Goal: Task Accomplishment & Management: Use online tool/utility

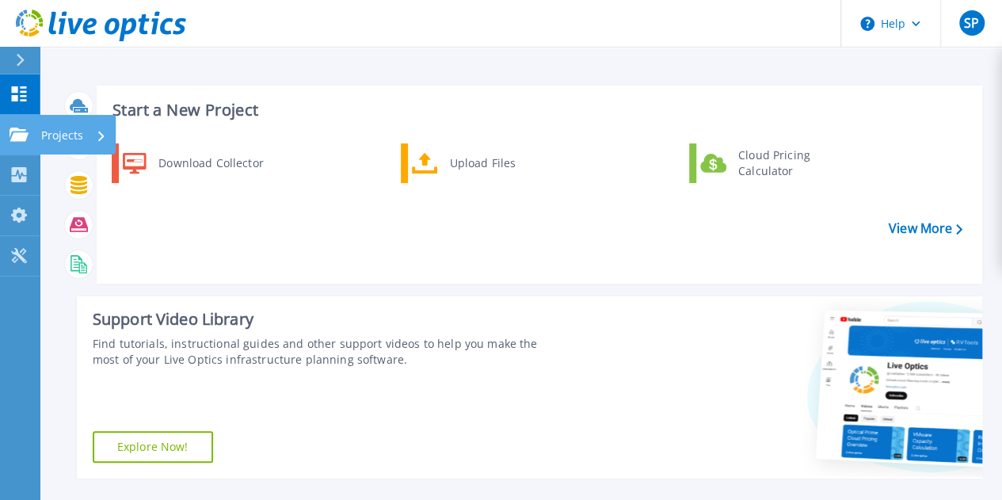
click at [70, 129] on p "Projects" at bounding box center [62, 135] width 42 height 41
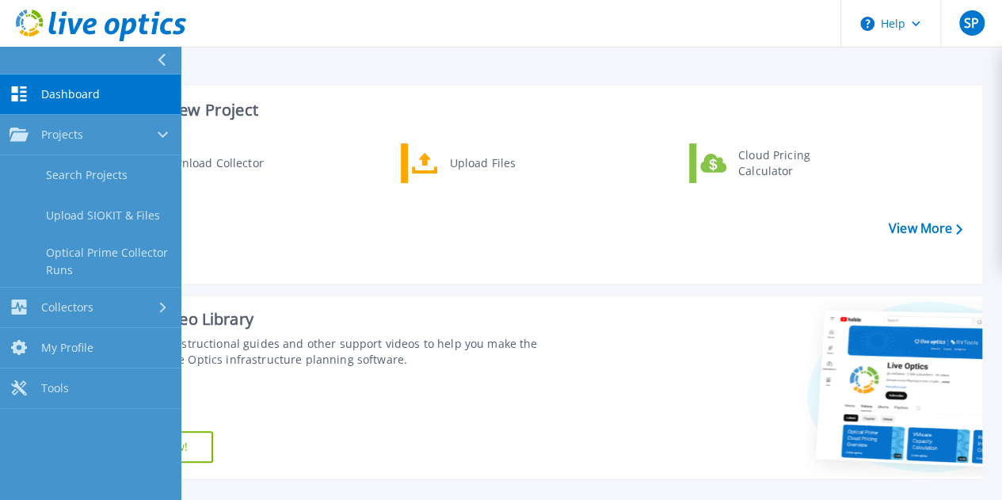
click at [451, 235] on div "Download Collector Upload Files Cloud Pricing Calculator" at bounding box center [537, 207] width 874 height 136
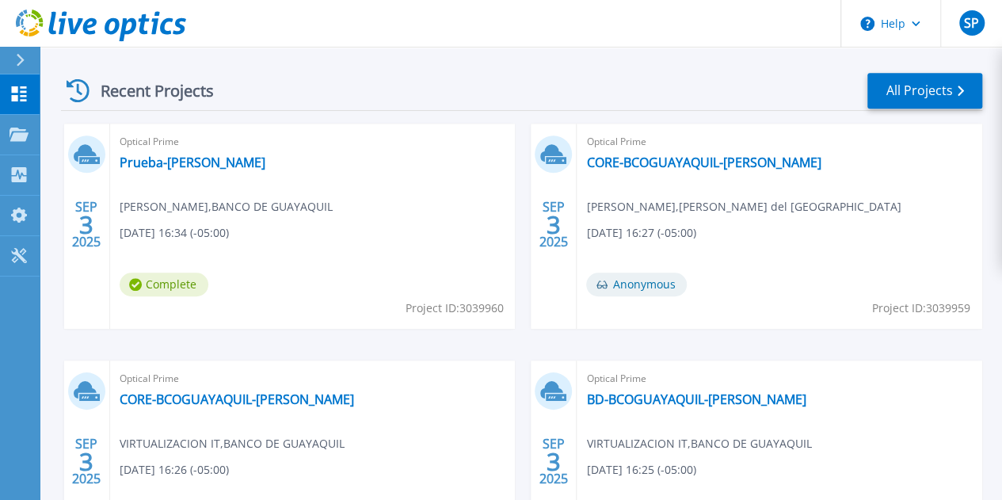
scroll to position [431, 0]
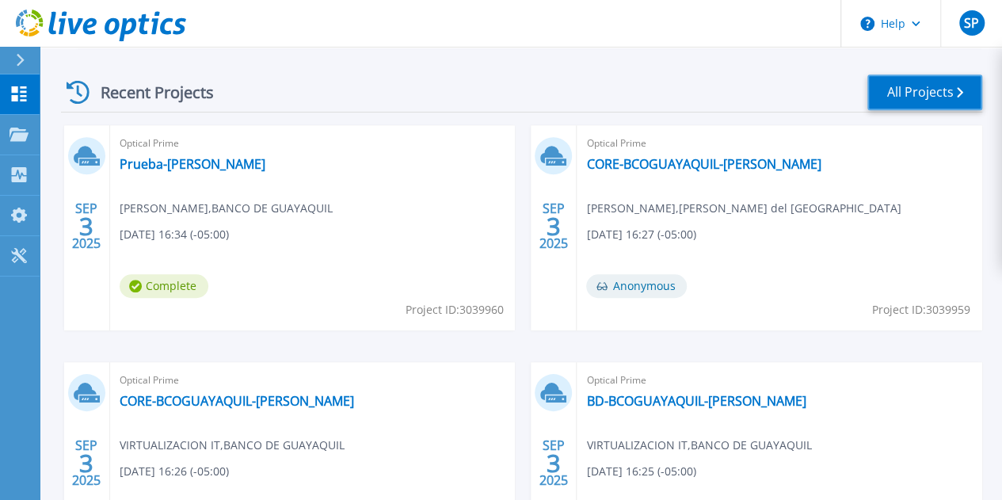
click at [915, 92] on link "All Projects" at bounding box center [924, 92] width 115 height 36
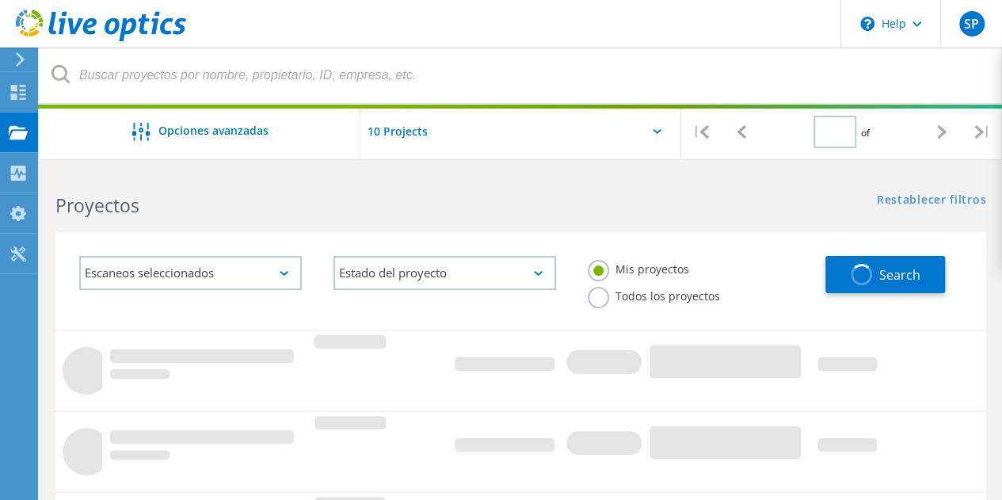
type input "1"
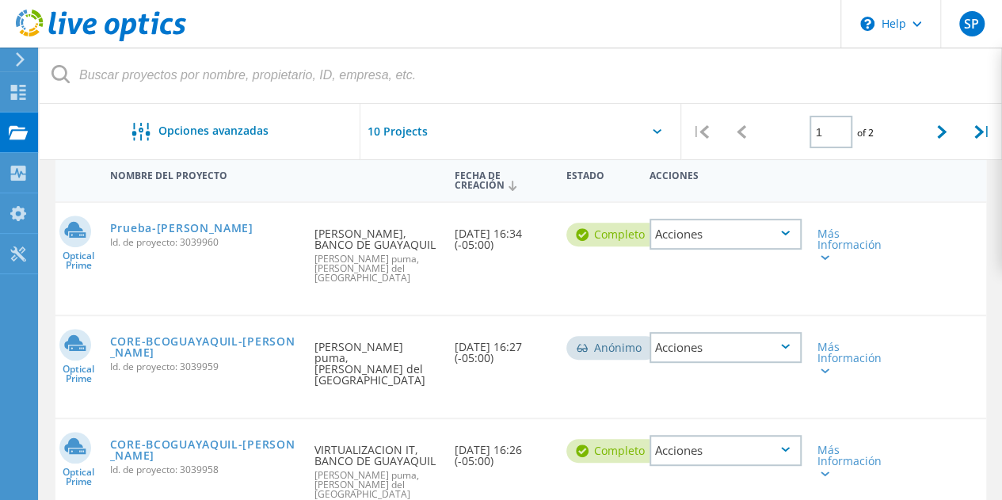
scroll to position [168, 0]
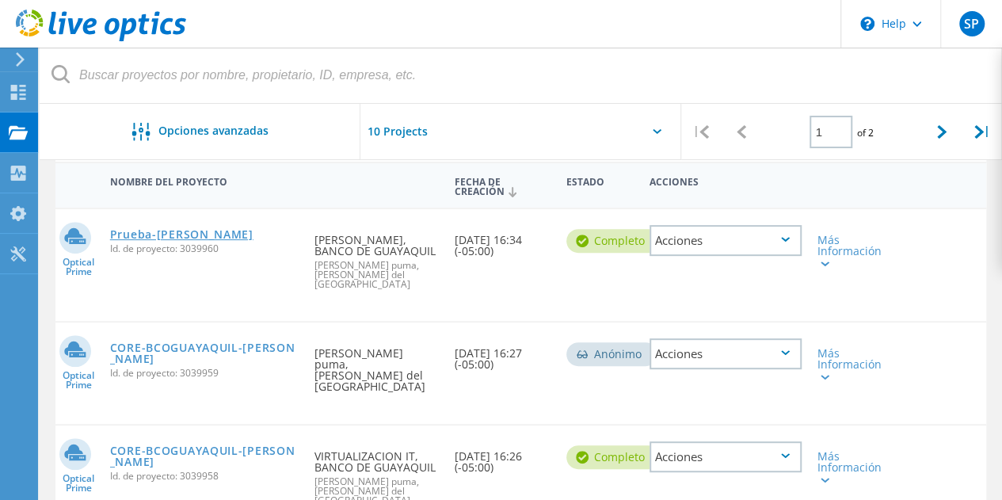
click at [170, 232] on link "Prueba-Sonda" at bounding box center [181, 234] width 143 height 11
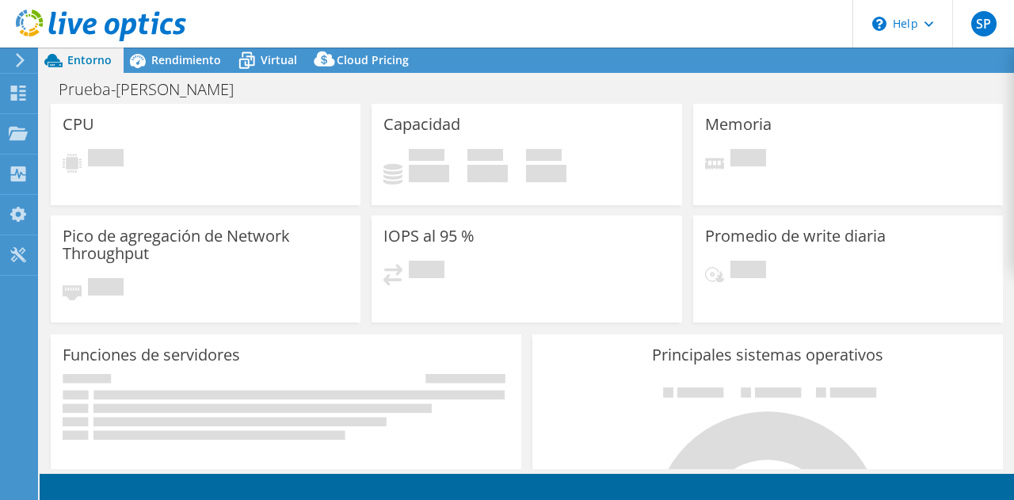
select select "USD"
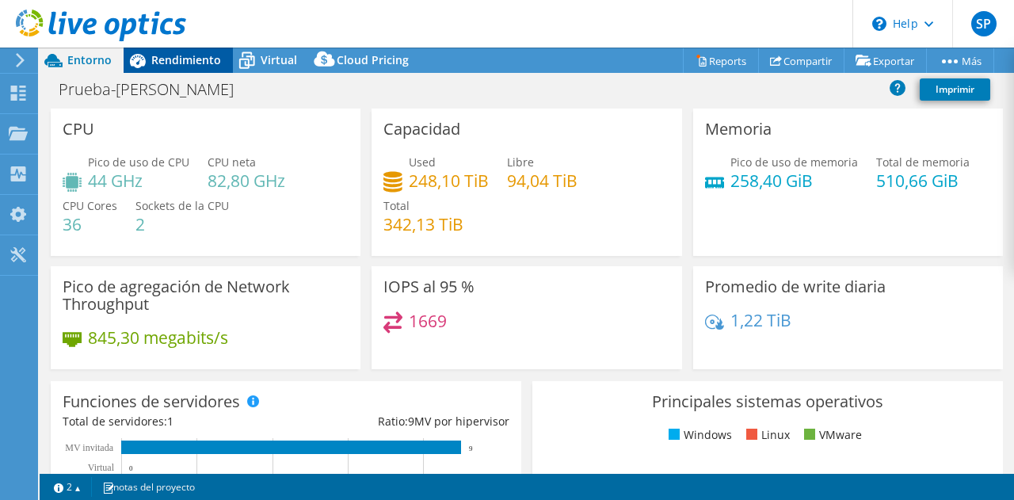
click at [176, 63] on span "Rendimiento" at bounding box center [186, 59] width 70 height 15
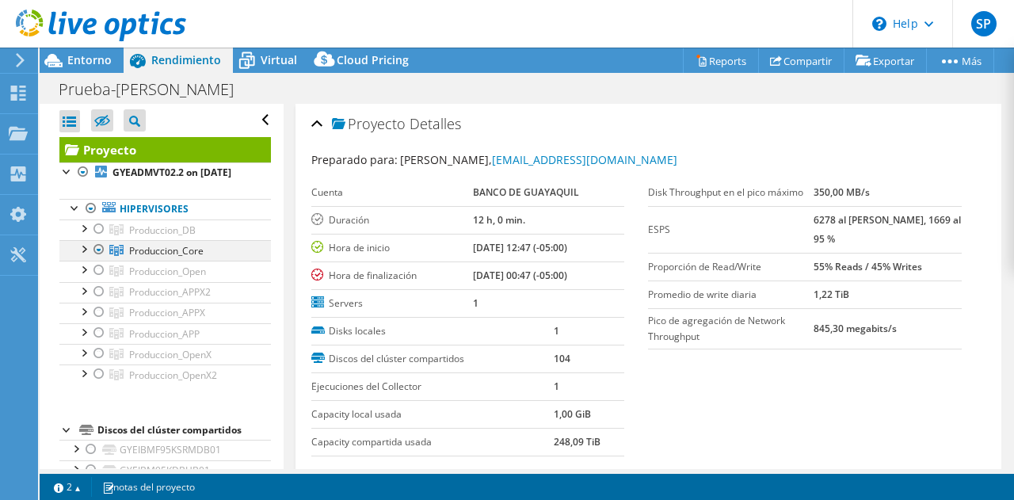
click at [84, 256] on div at bounding box center [83, 248] width 16 height 16
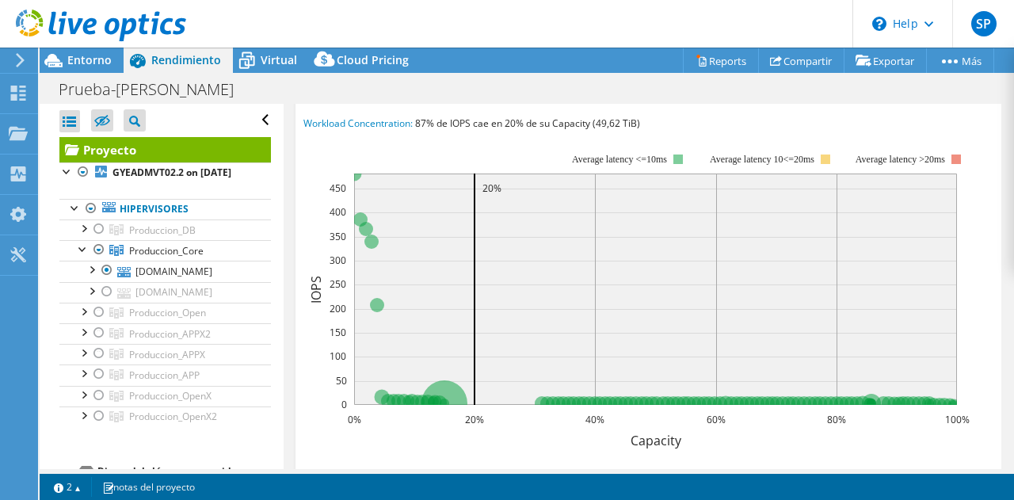
scroll to position [307, 0]
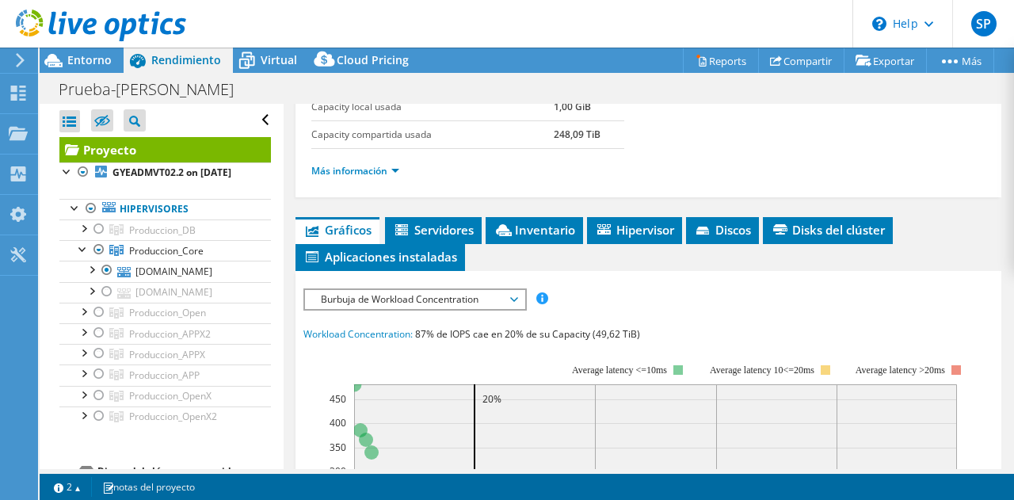
click at [516, 297] on span "Burbuja de Workload Concentration" at bounding box center [414, 299] width 219 height 19
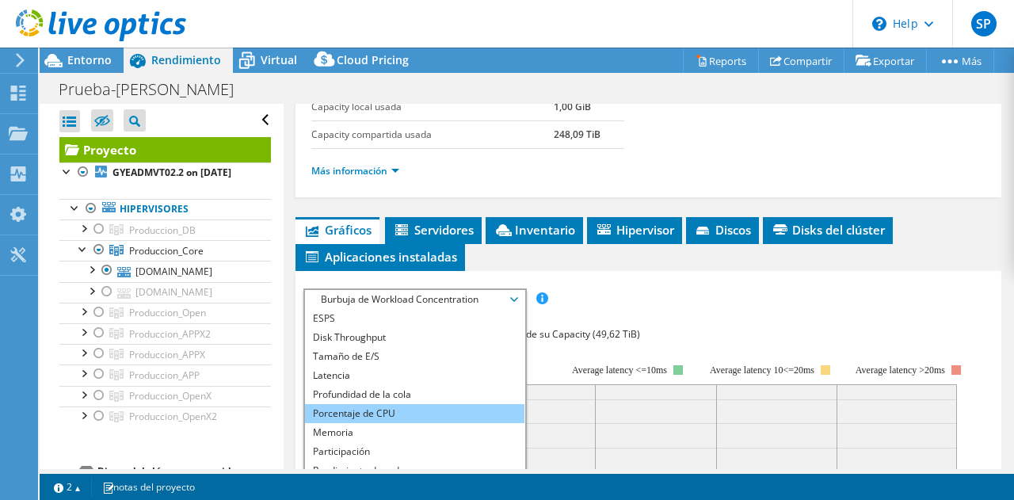
click at [407, 406] on li "Porcentaje de CPU" at bounding box center [414, 413] width 219 height 19
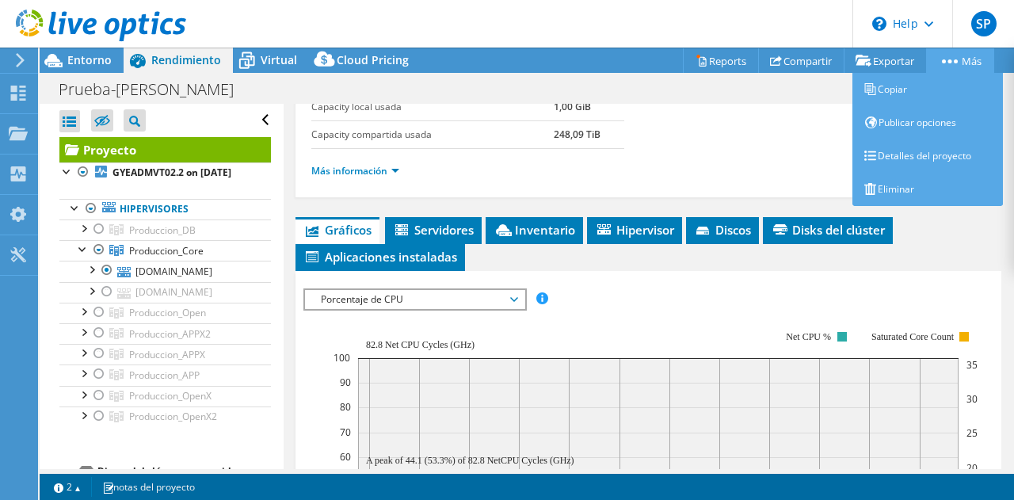
click at [953, 62] on circle at bounding box center [955, 61] width 4 height 4
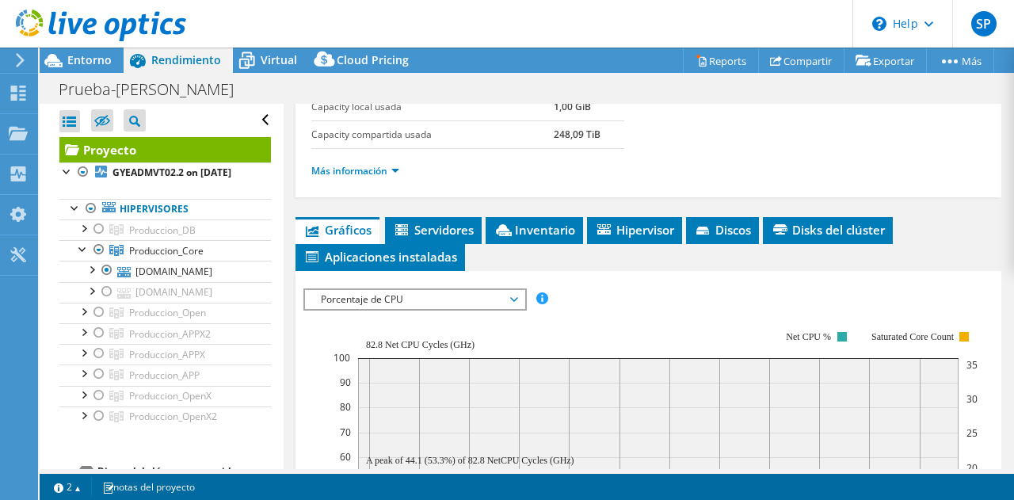
click at [748, 132] on section "Preparado para: [PERSON_NAME], [EMAIL_ADDRESS][DOMAIN_NAME] Cuenta BANCO DE GUA…" at bounding box center [648, 18] width 675 height 349
click at [717, 63] on link "Reports" at bounding box center [721, 60] width 76 height 25
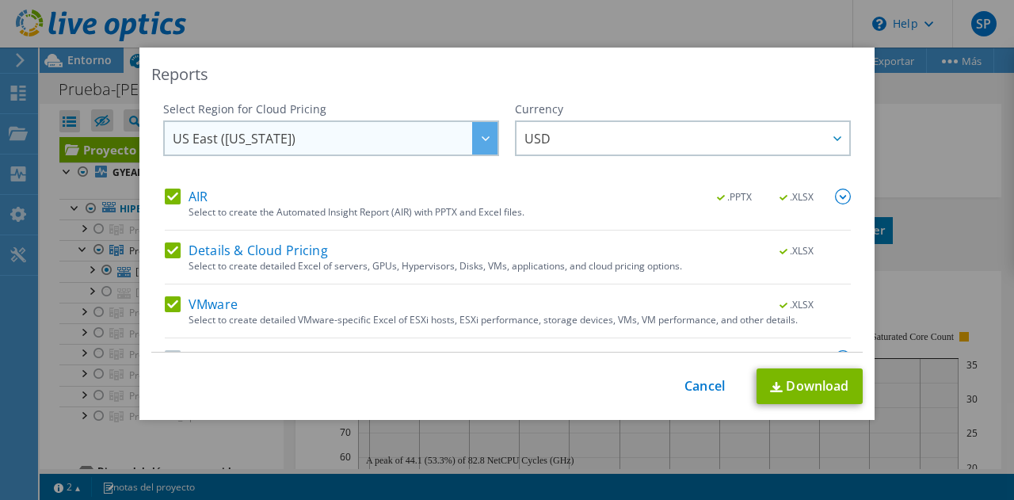
click at [481, 137] on icon at bounding box center [485, 138] width 8 height 5
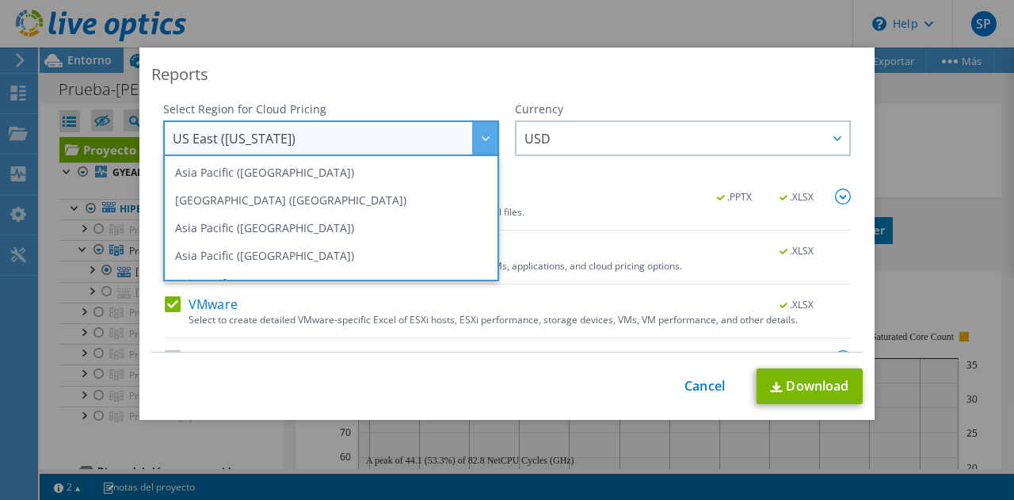
click at [481, 137] on icon at bounding box center [485, 138] width 8 height 5
click at [601, 188] on div "AIR .PPTX .XLSX" at bounding box center [508, 197] width 686 height 18
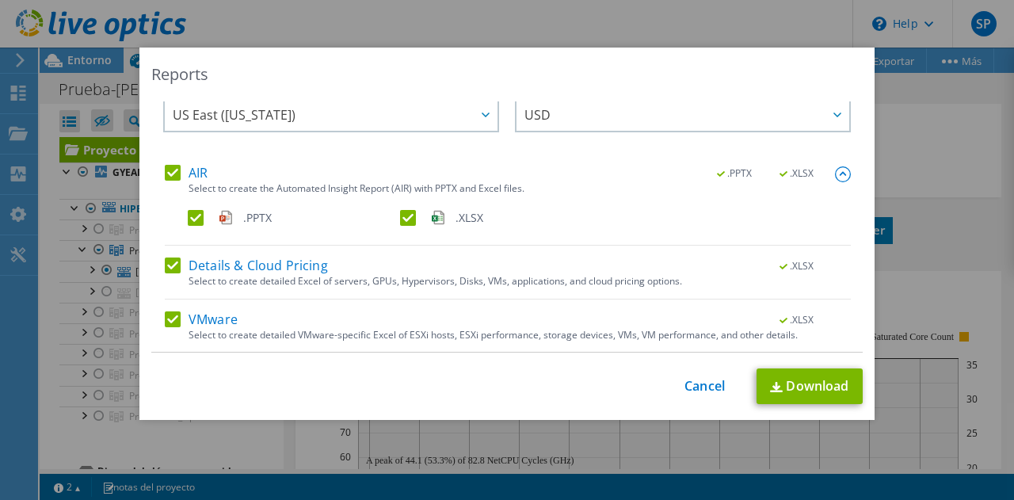
scroll to position [29, 0]
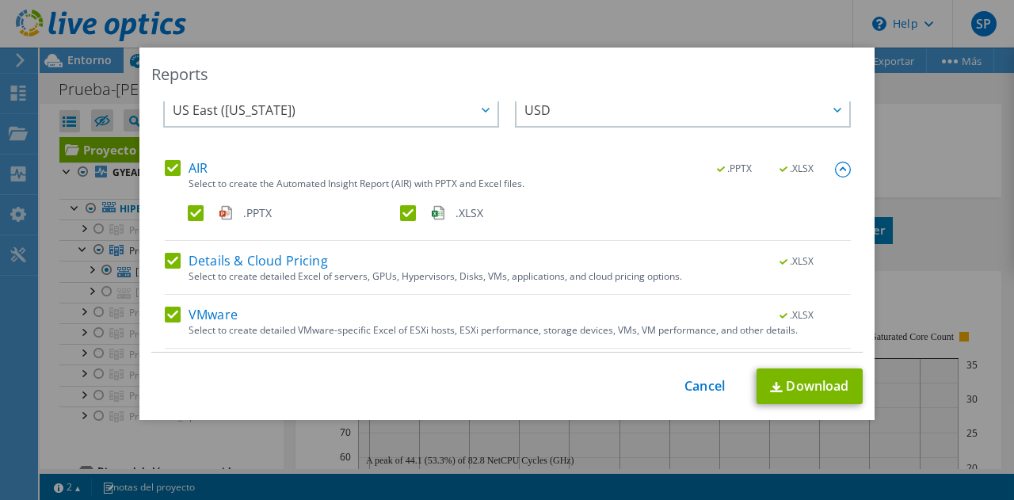
click at [401, 215] on label ".XLSX" at bounding box center [504, 213] width 209 height 16
click at [0, 0] on input ".XLSX" at bounding box center [0, 0] width 0 height 0
click at [171, 262] on label "Details & Cloud Pricing" at bounding box center [246, 261] width 163 height 16
click at [0, 0] on input "Details & Cloud Pricing" at bounding box center [0, 0] width 0 height 0
click at [168, 261] on label "Details & Cloud Pricing" at bounding box center [246, 261] width 163 height 16
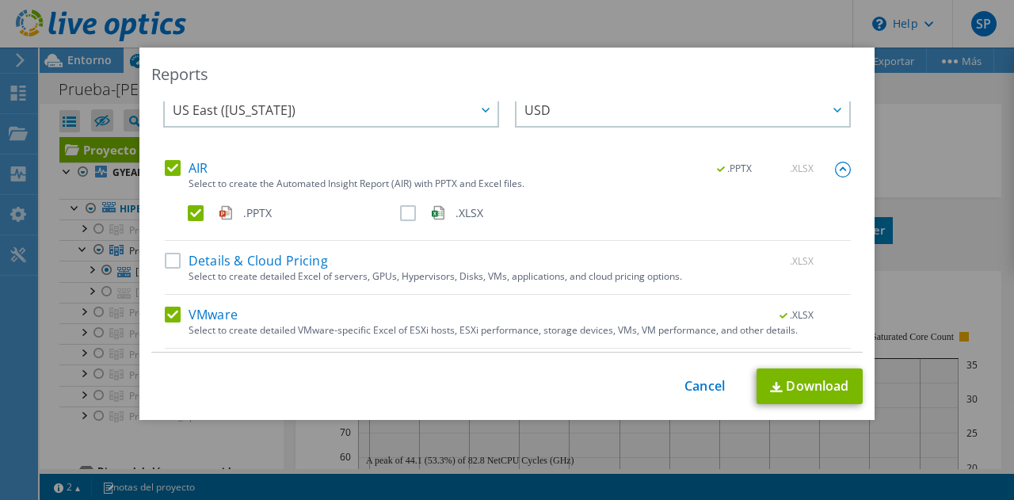
click at [0, 0] on input "Details & Cloud Pricing" at bounding box center [0, 0] width 0 height 0
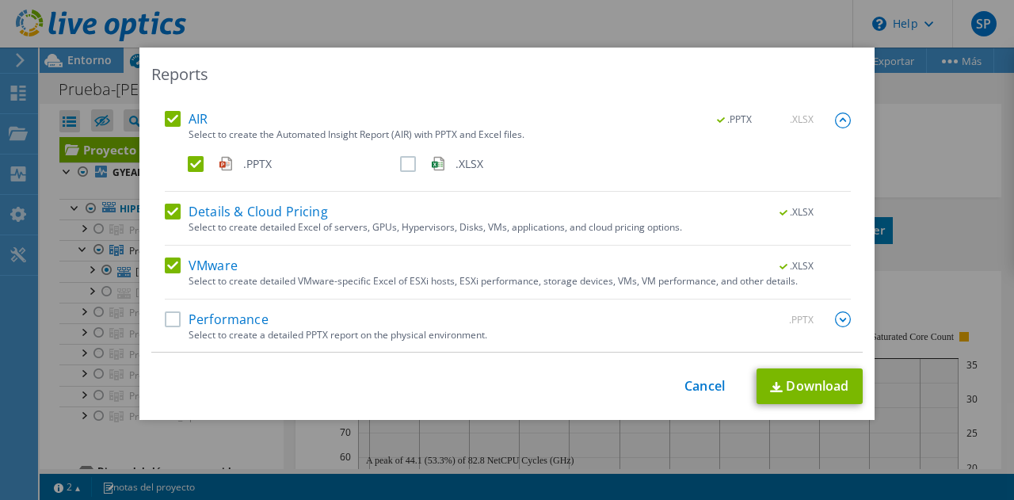
click at [168, 322] on label "Performance" at bounding box center [217, 319] width 104 height 16
click at [0, 0] on input "Performance" at bounding box center [0, 0] width 0 height 0
click at [835, 321] on img at bounding box center [843, 319] width 16 height 16
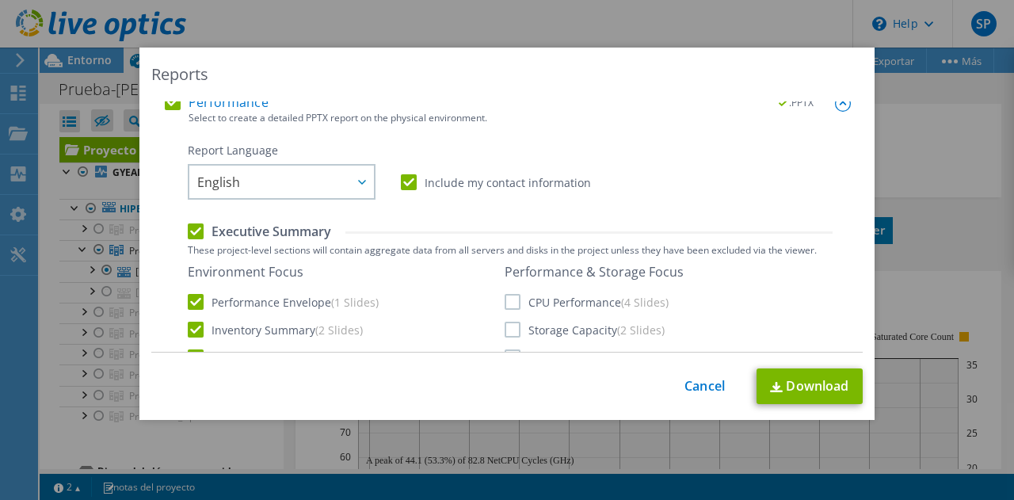
scroll to position [377, 0]
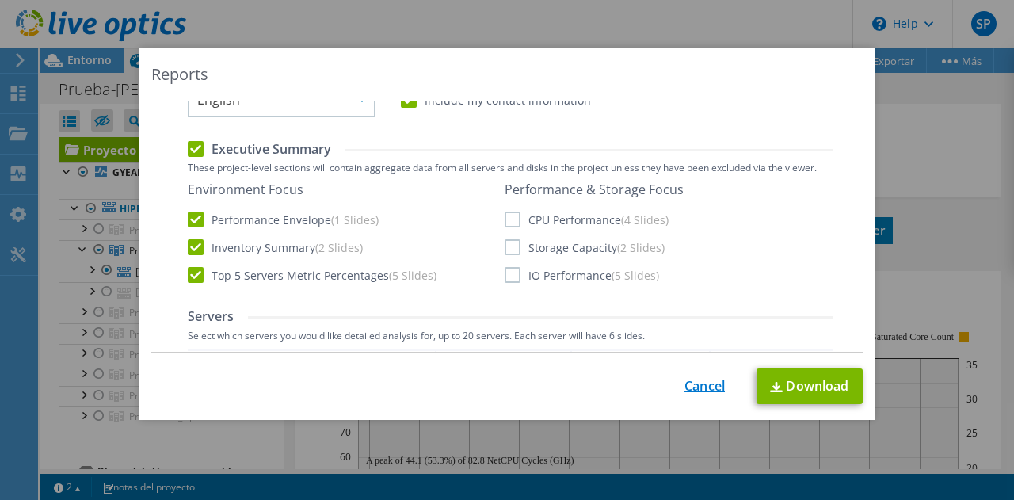
click at [687, 392] on link "Cancel" at bounding box center [704, 386] width 40 height 15
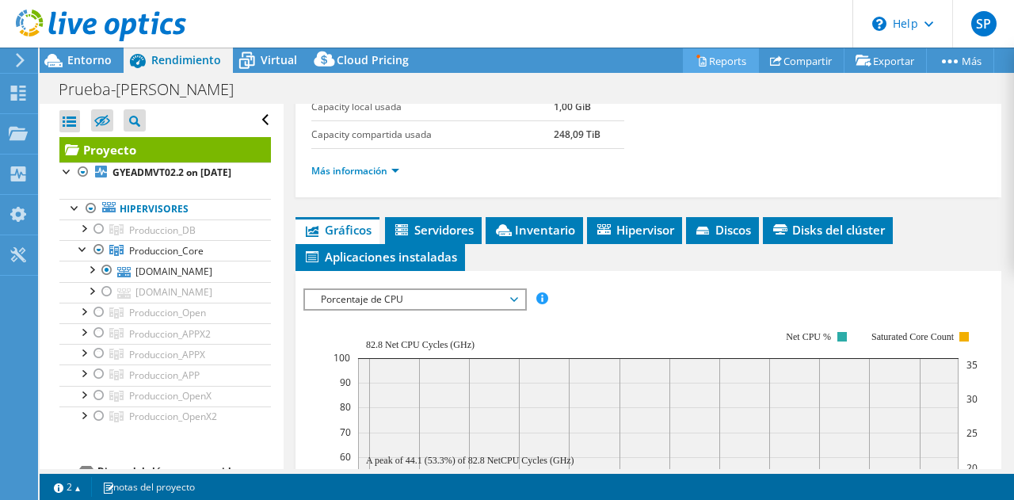
click at [711, 67] on link "Reports" at bounding box center [721, 60] width 76 height 25
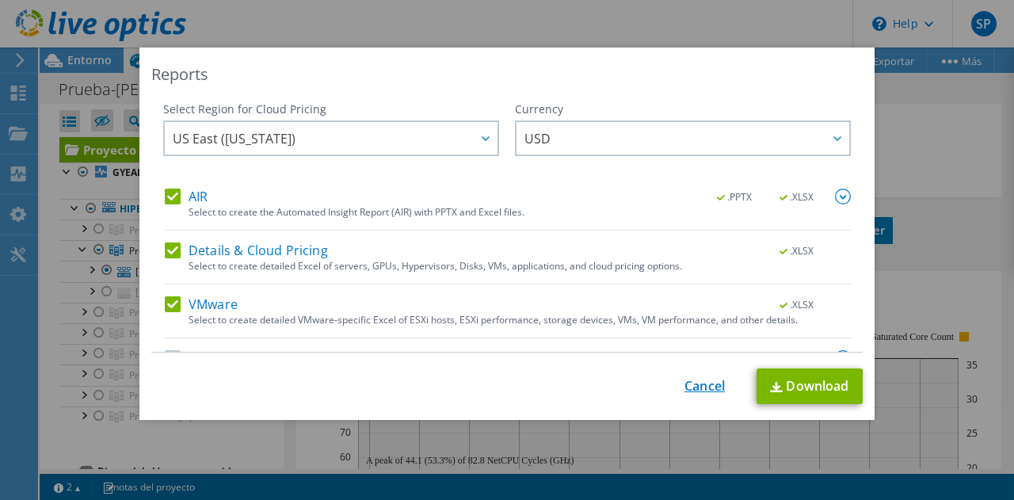
click at [700, 382] on link "Cancel" at bounding box center [704, 386] width 40 height 15
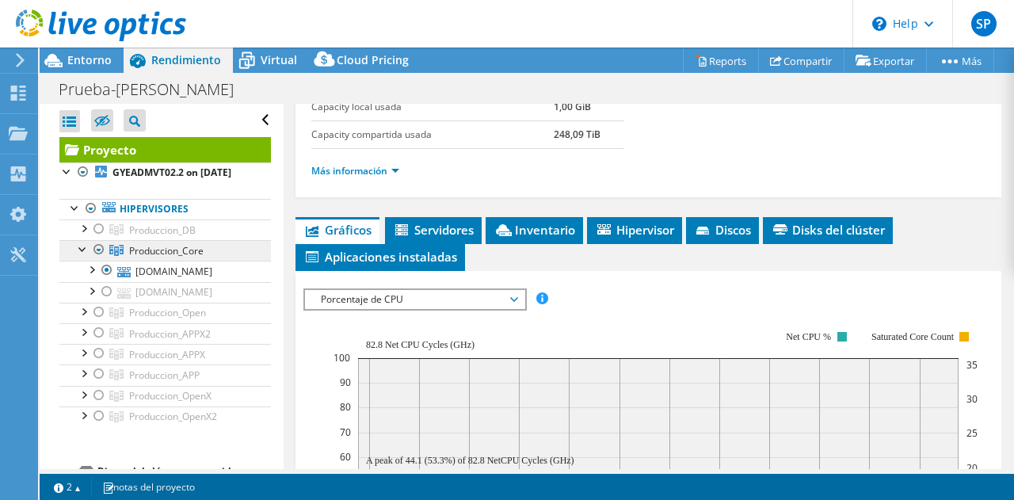
click at [159, 257] on span "Produccion_Core" at bounding box center [166, 250] width 74 height 13
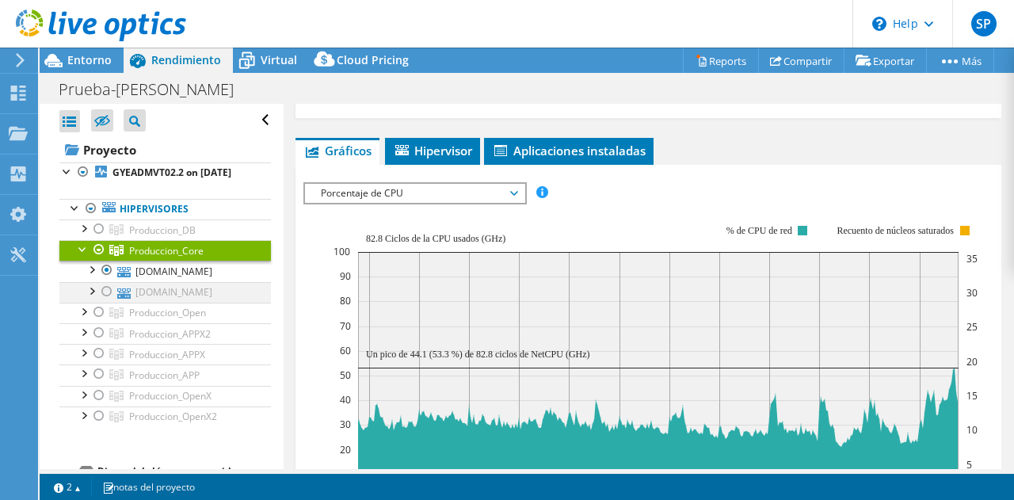
click at [103, 301] on div at bounding box center [107, 291] width 16 height 19
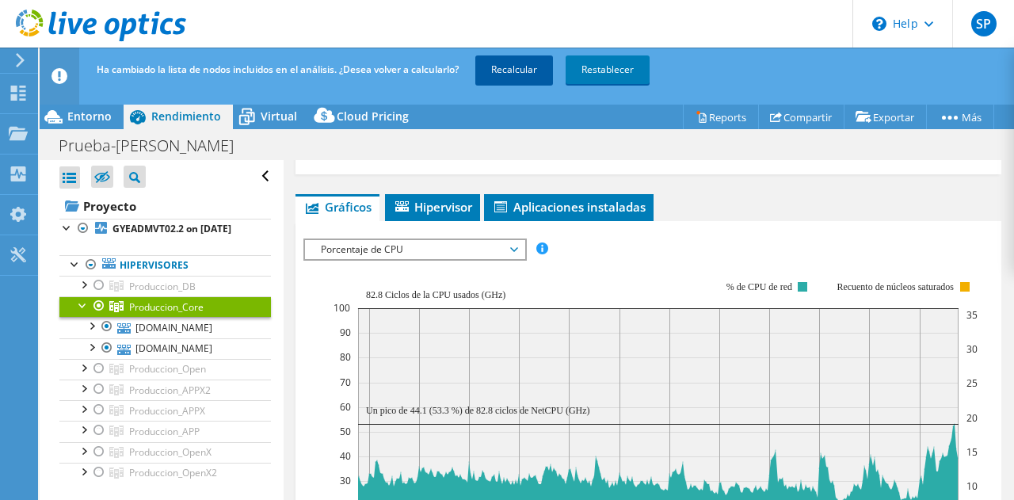
click at [535, 70] on link "Recalcular" at bounding box center [514, 69] width 78 height 29
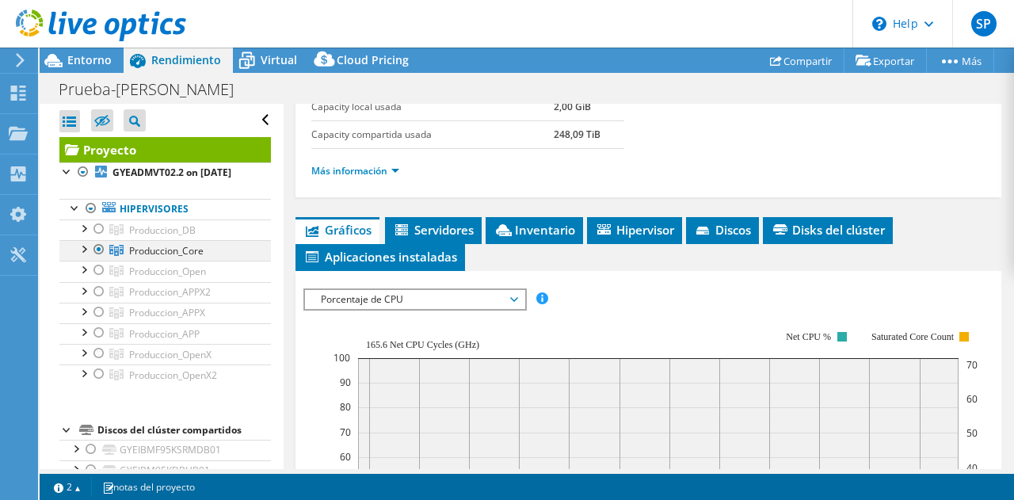
click at [84, 256] on div at bounding box center [83, 248] width 16 height 16
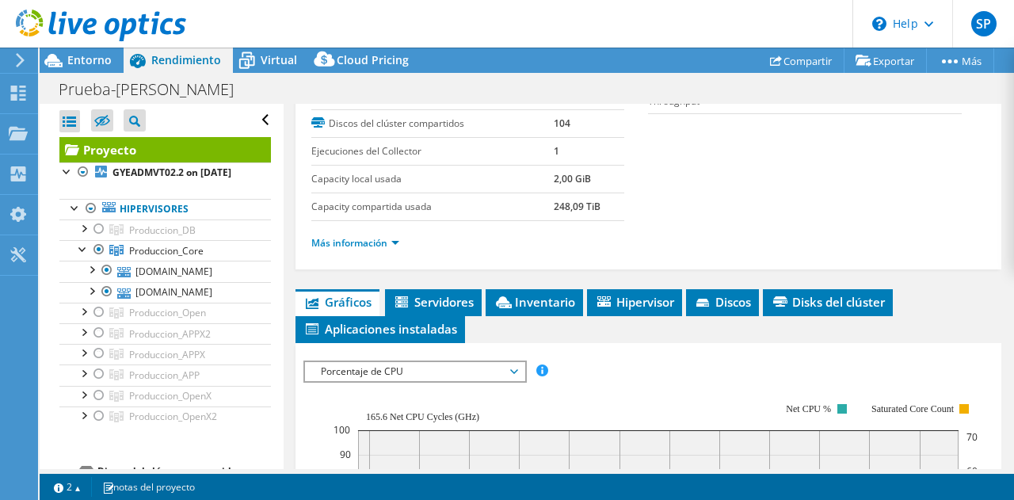
scroll to position [250, 0]
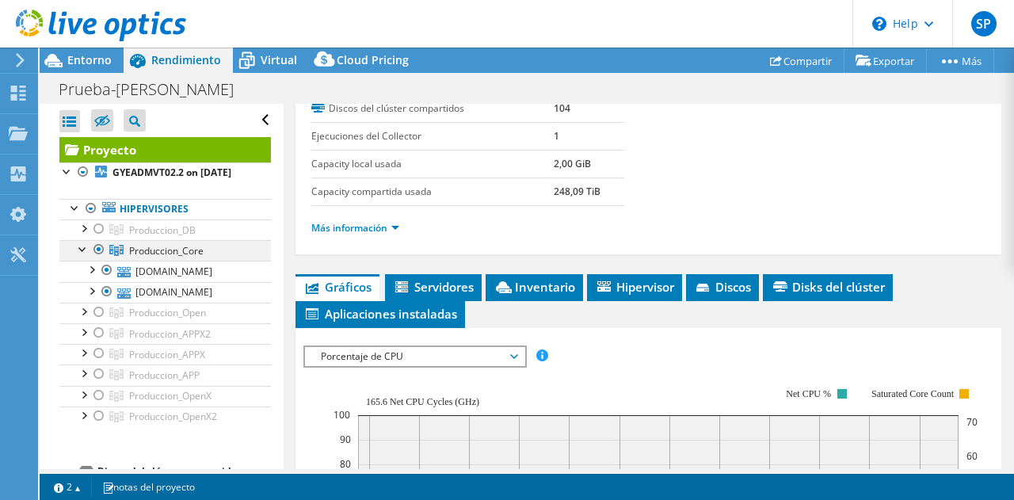
click at [81, 256] on div at bounding box center [83, 248] width 16 height 16
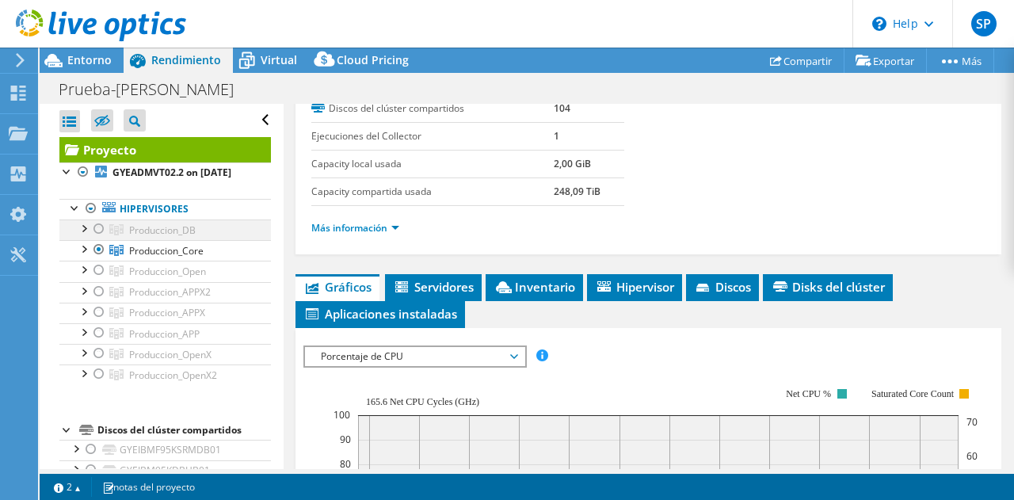
click at [101, 238] on div at bounding box center [99, 228] width 16 height 19
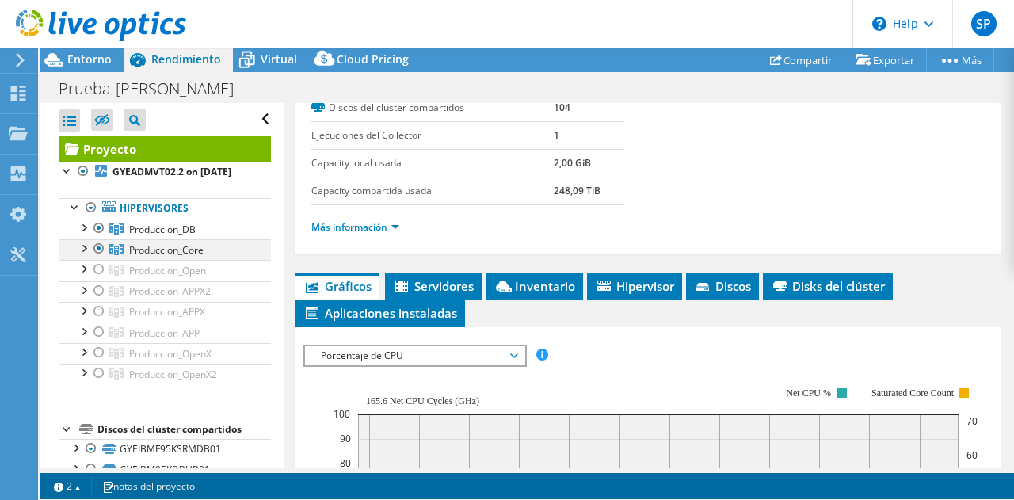
click at [100, 258] on div at bounding box center [99, 248] width 16 height 19
click at [84, 234] on div at bounding box center [83, 227] width 16 height 16
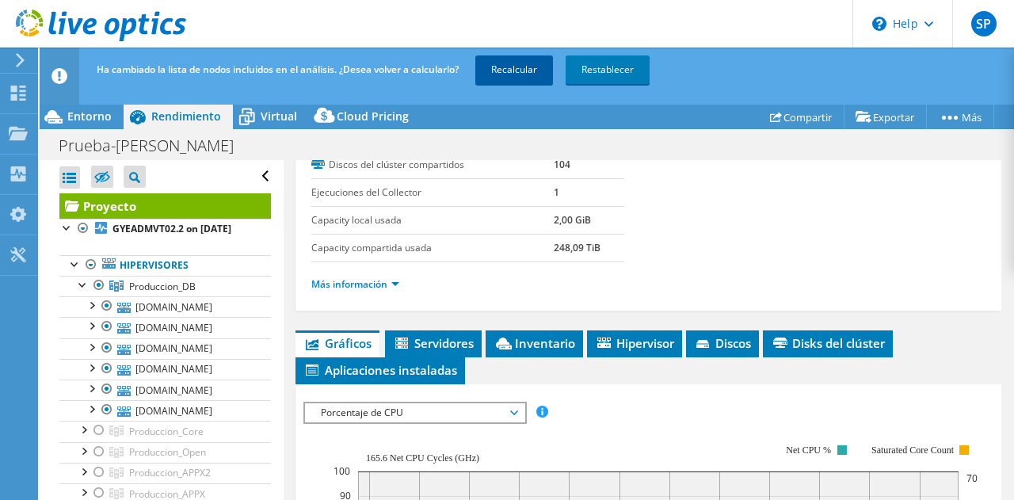
click at [521, 65] on link "Recalcular" at bounding box center [514, 69] width 78 height 29
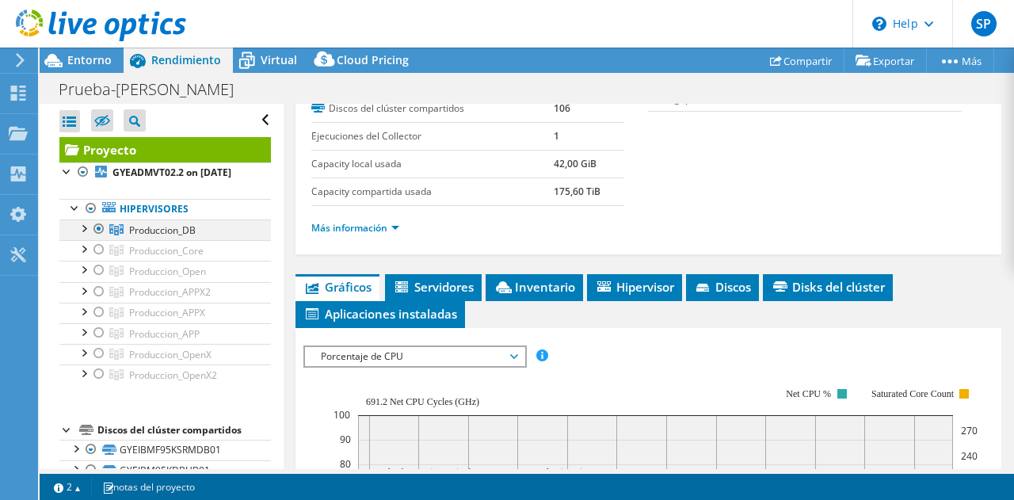
click at [84, 235] on div at bounding box center [83, 227] width 16 height 16
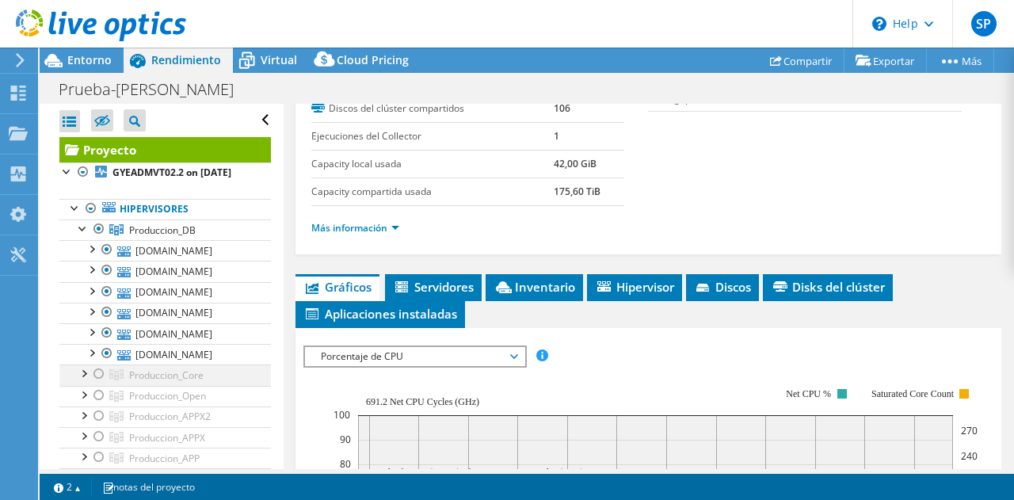
click at [83, 380] on div at bounding box center [83, 372] width 16 height 16
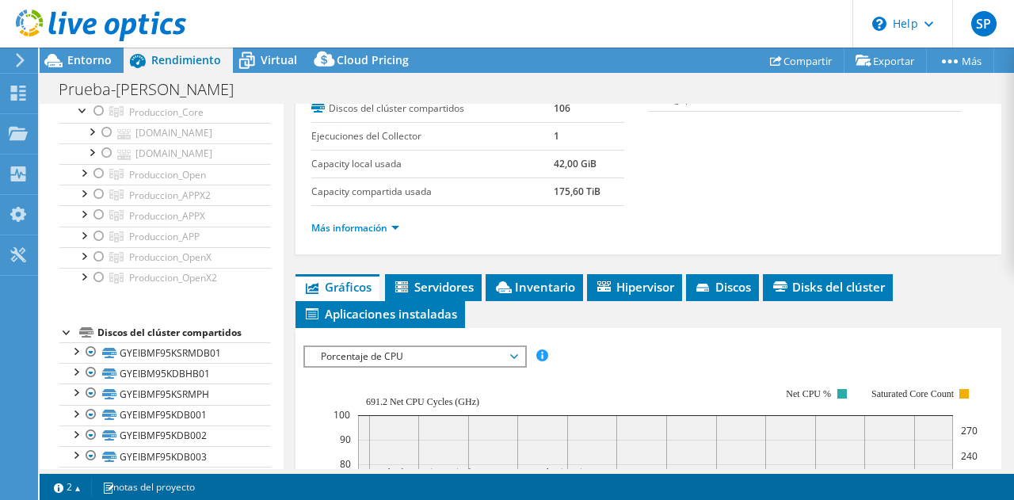
scroll to position [286, 0]
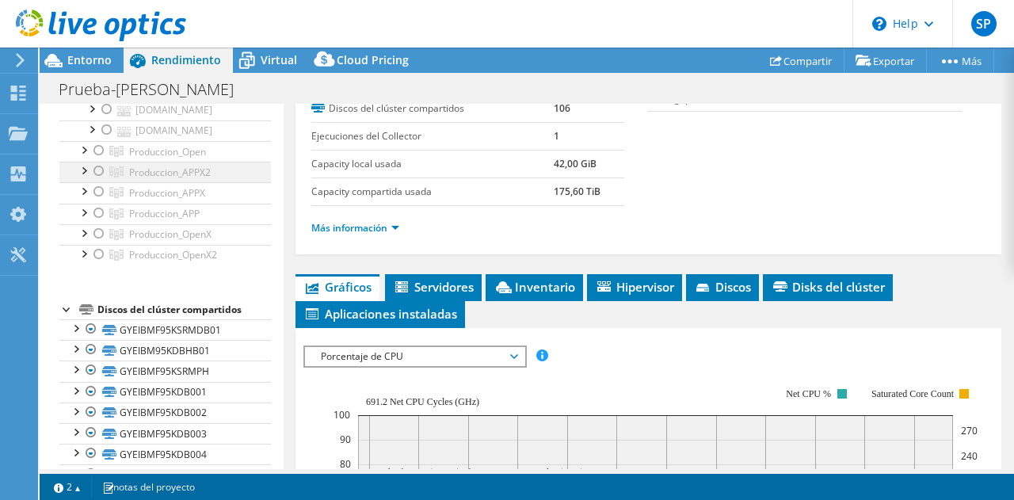
click at [86, 177] on div at bounding box center [83, 170] width 16 height 16
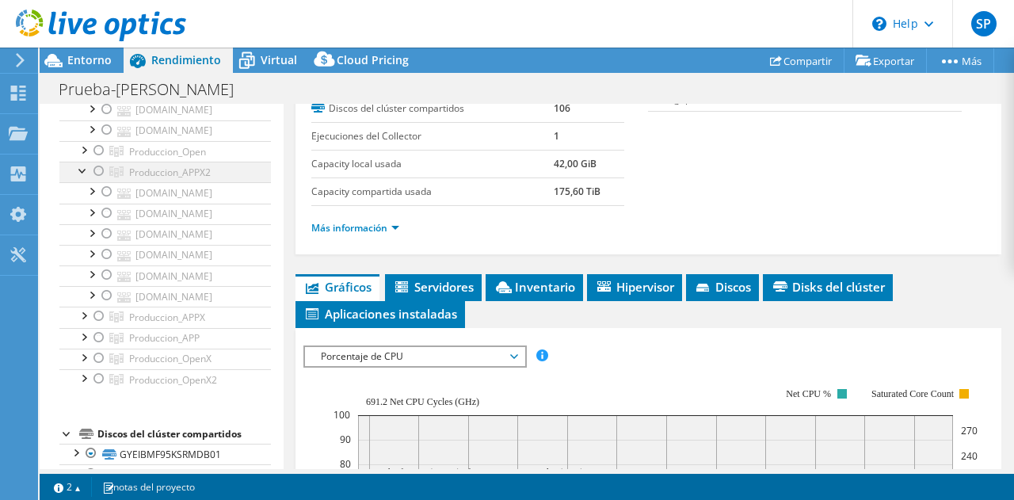
click at [82, 177] on div at bounding box center [83, 170] width 16 height 16
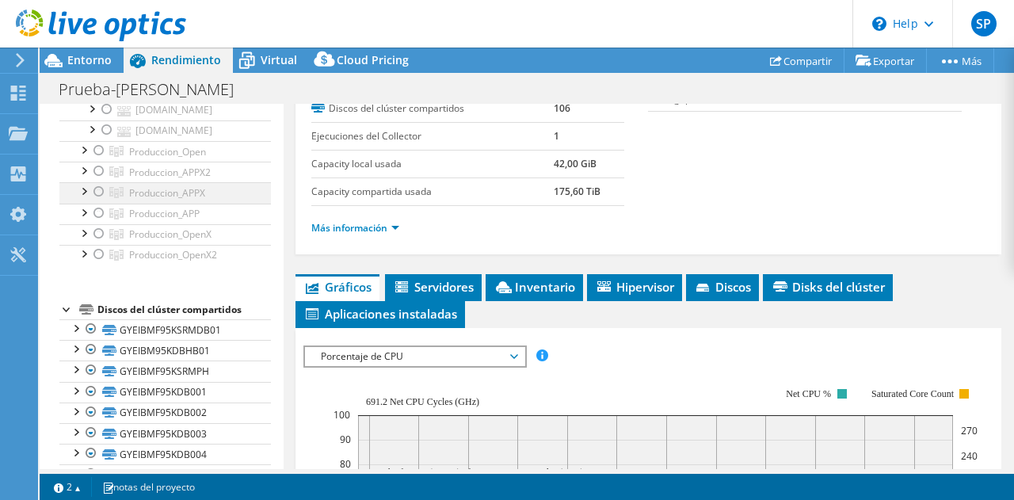
click at [82, 198] on div at bounding box center [83, 190] width 16 height 16
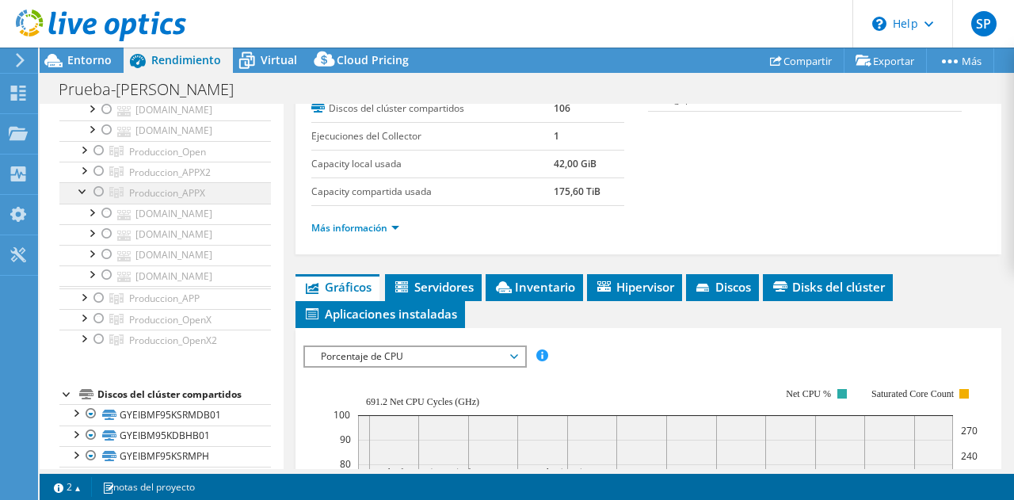
click at [82, 198] on div at bounding box center [83, 190] width 16 height 16
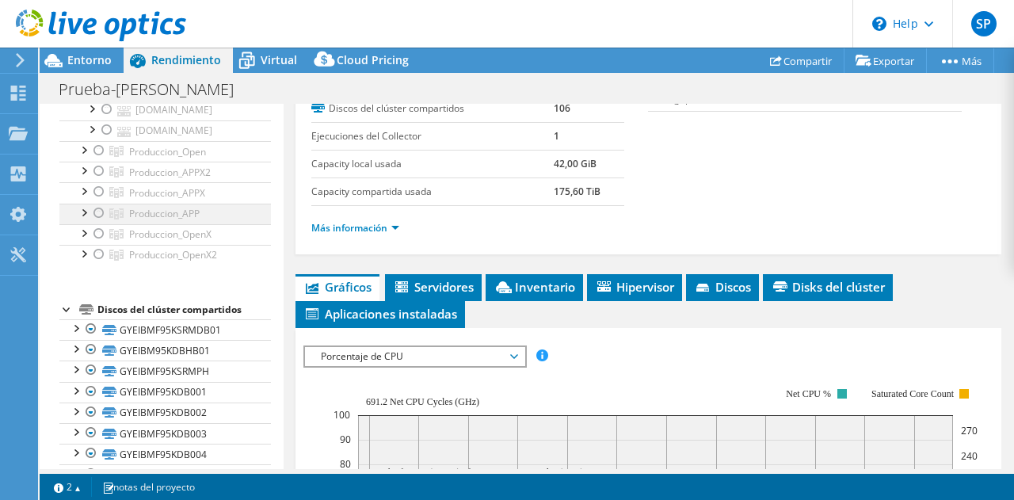
click at [82, 219] on div at bounding box center [83, 212] width 16 height 16
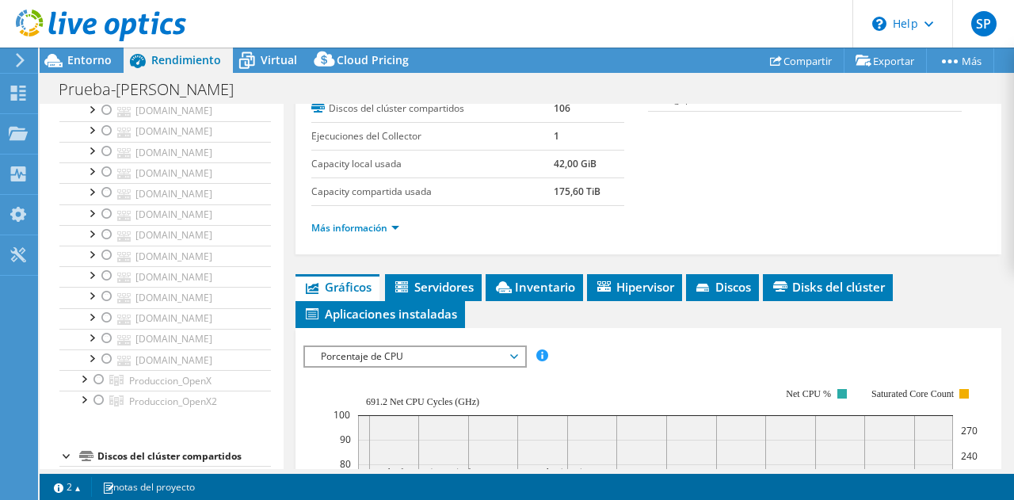
scroll to position [385, 0]
click at [84, 120] on div at bounding box center [83, 113] width 16 height 16
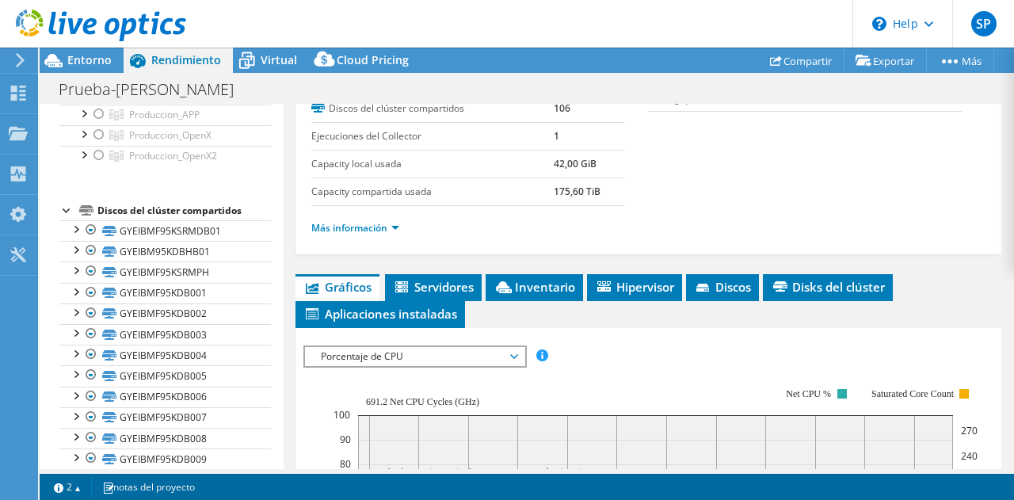
scroll to position [353, 0]
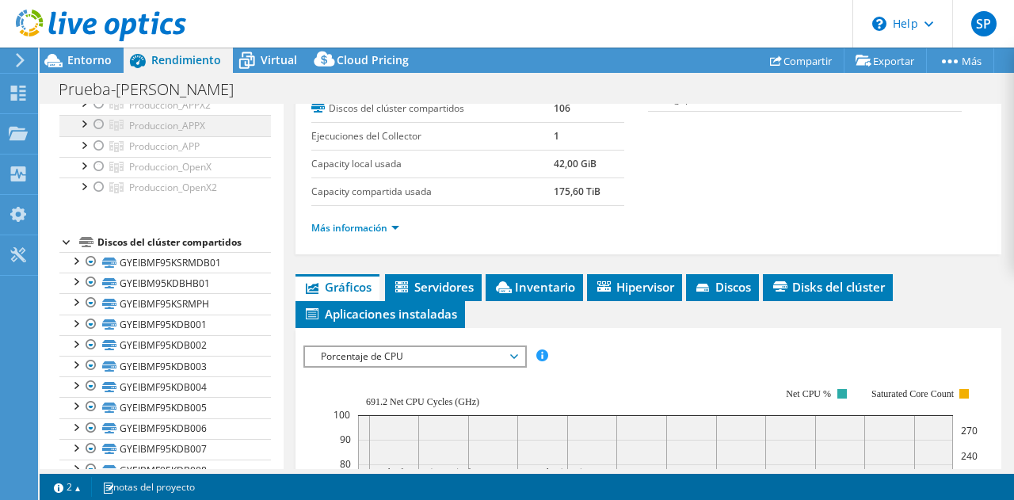
click at [82, 131] on div at bounding box center [83, 123] width 16 height 16
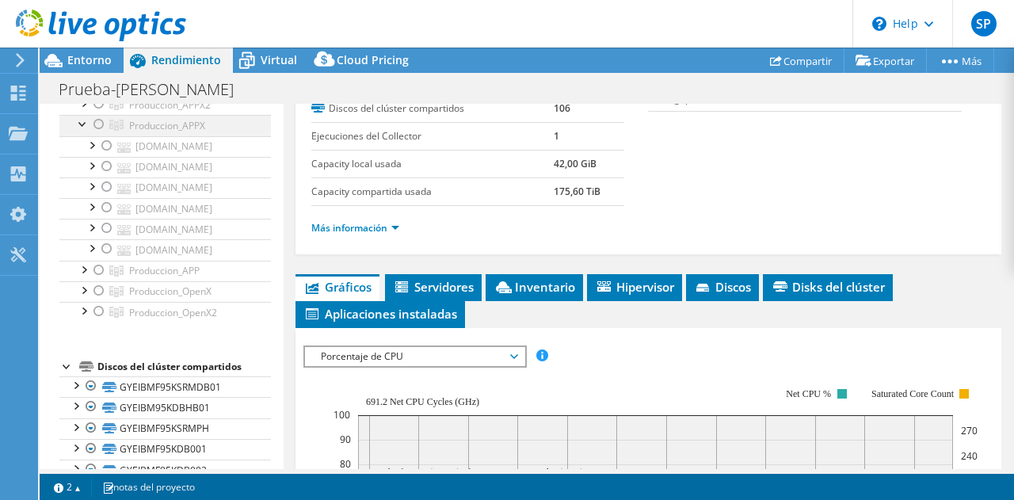
click at [84, 131] on div at bounding box center [83, 123] width 16 height 16
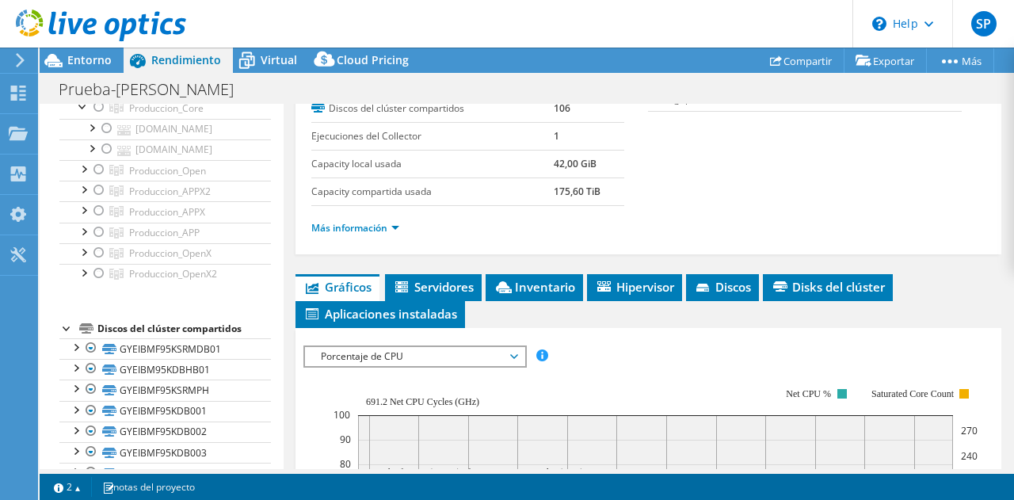
scroll to position [237, 0]
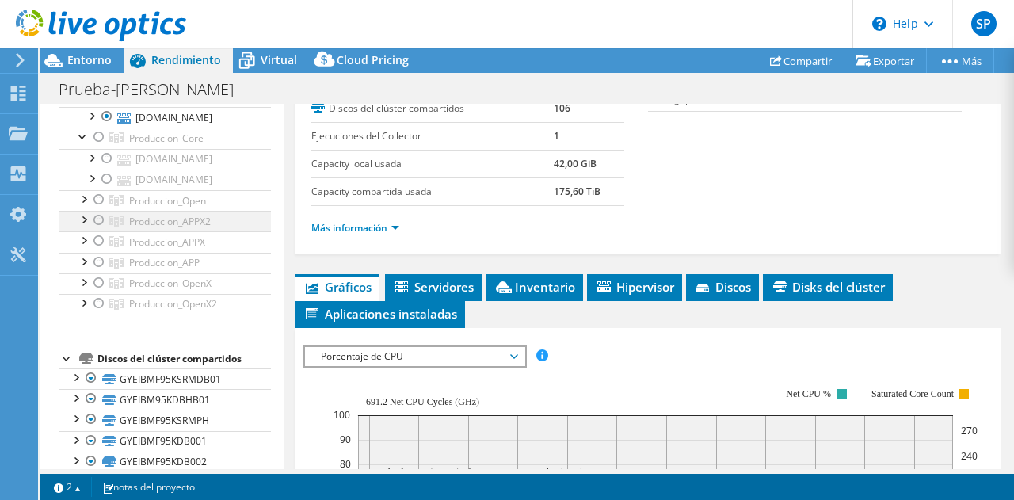
click at [82, 226] on div at bounding box center [83, 219] width 16 height 16
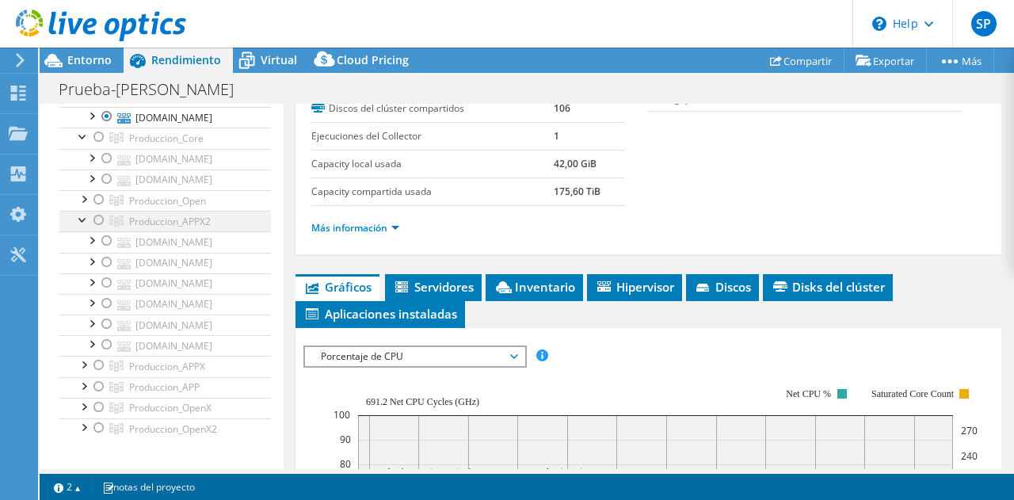
click at [83, 226] on div at bounding box center [83, 219] width 16 height 16
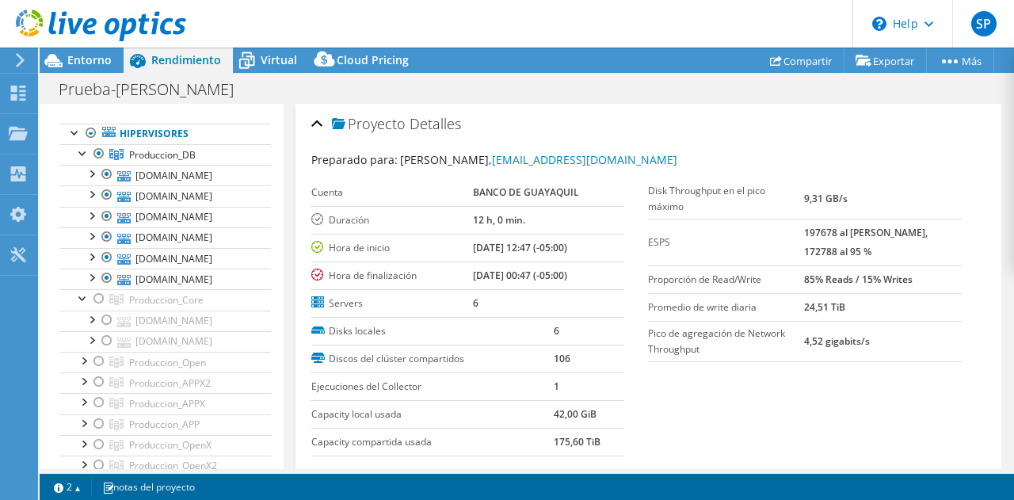
scroll to position [112, 0]
